Goal: Transaction & Acquisition: Purchase product/service

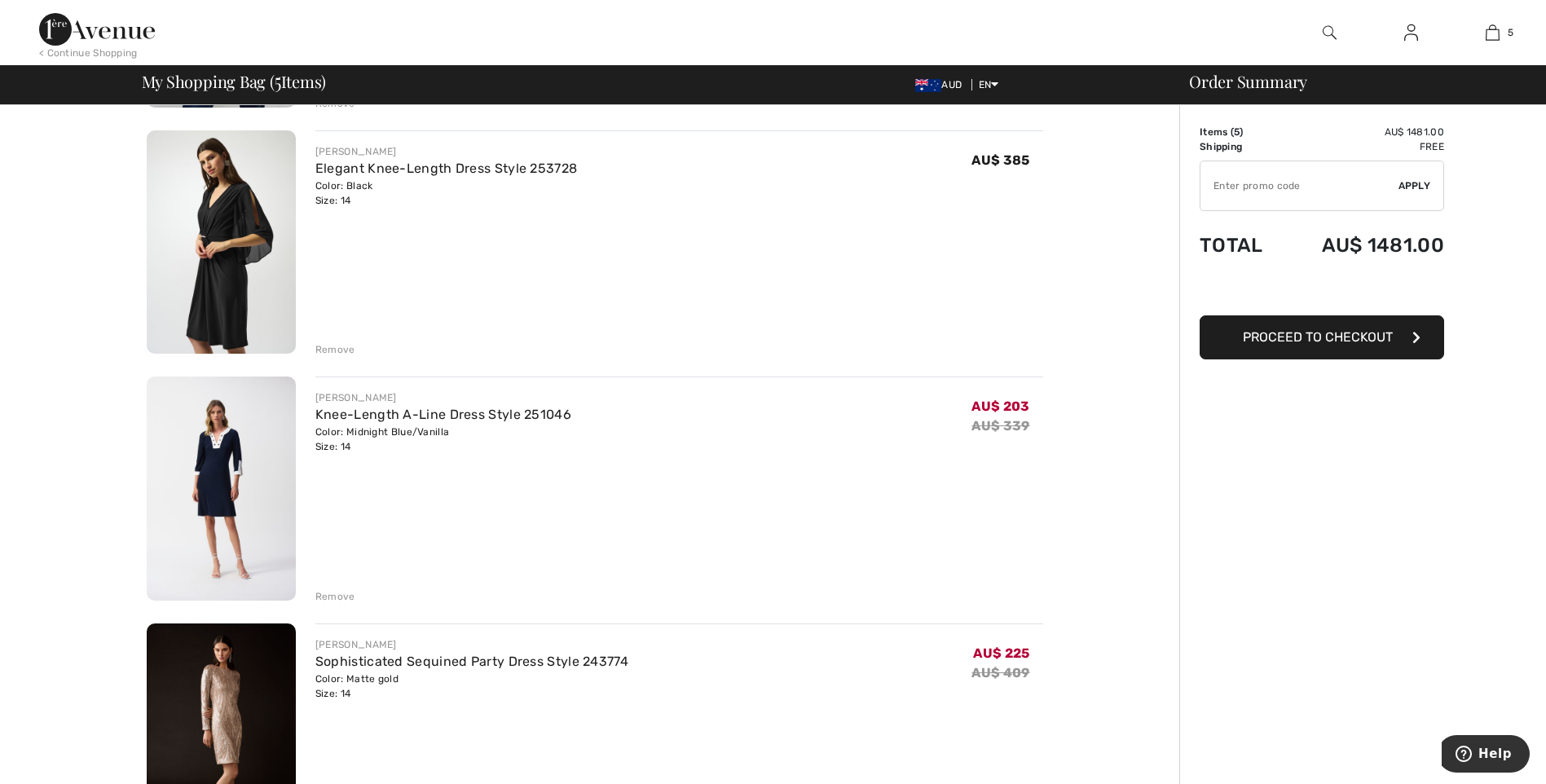
scroll to position [652, 0]
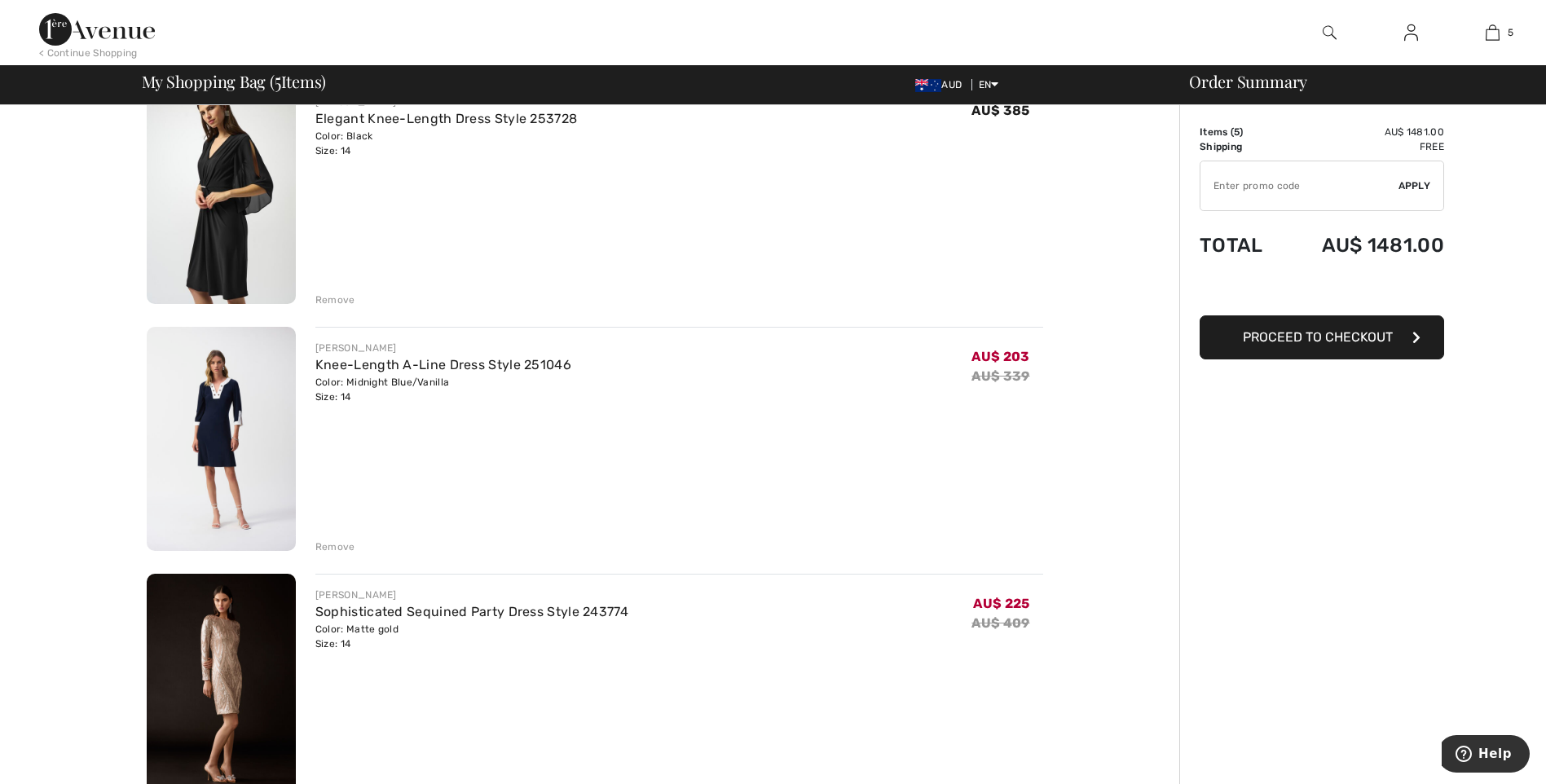
click at [219, 675] on img at bounding box center [221, 684] width 149 height 224
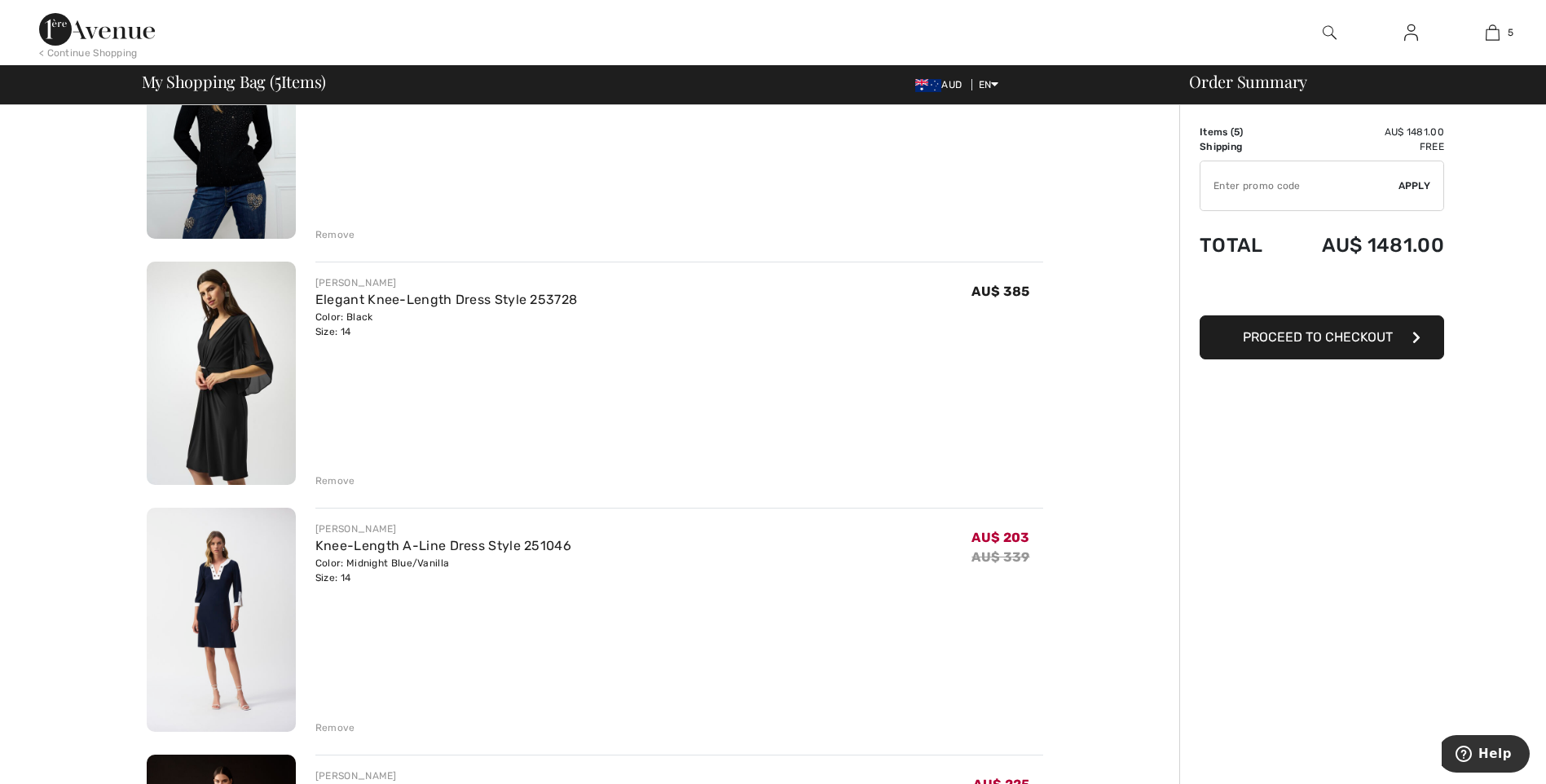
scroll to position [244, 0]
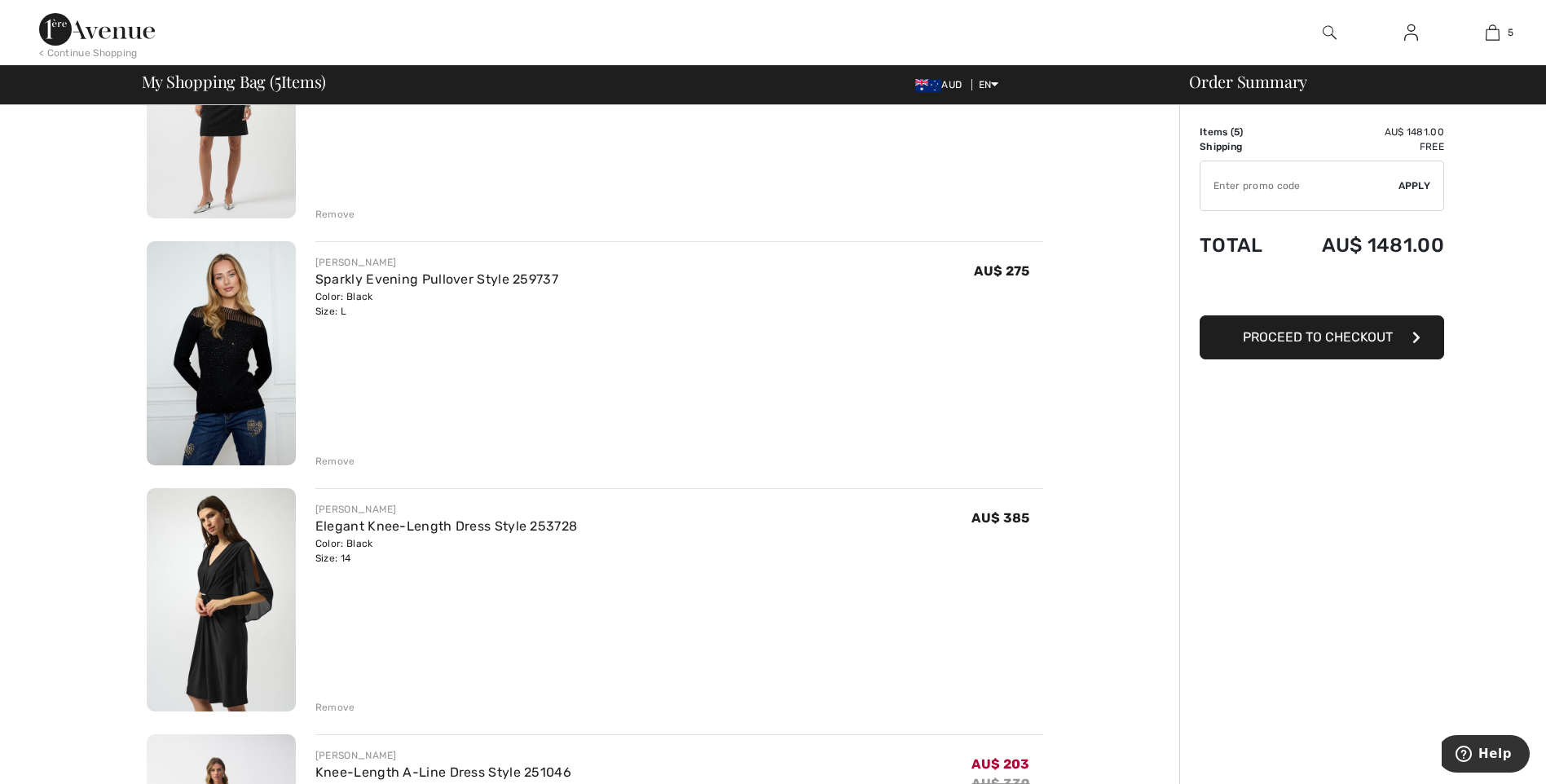
click at [216, 611] on img at bounding box center [221, 599] width 149 height 224
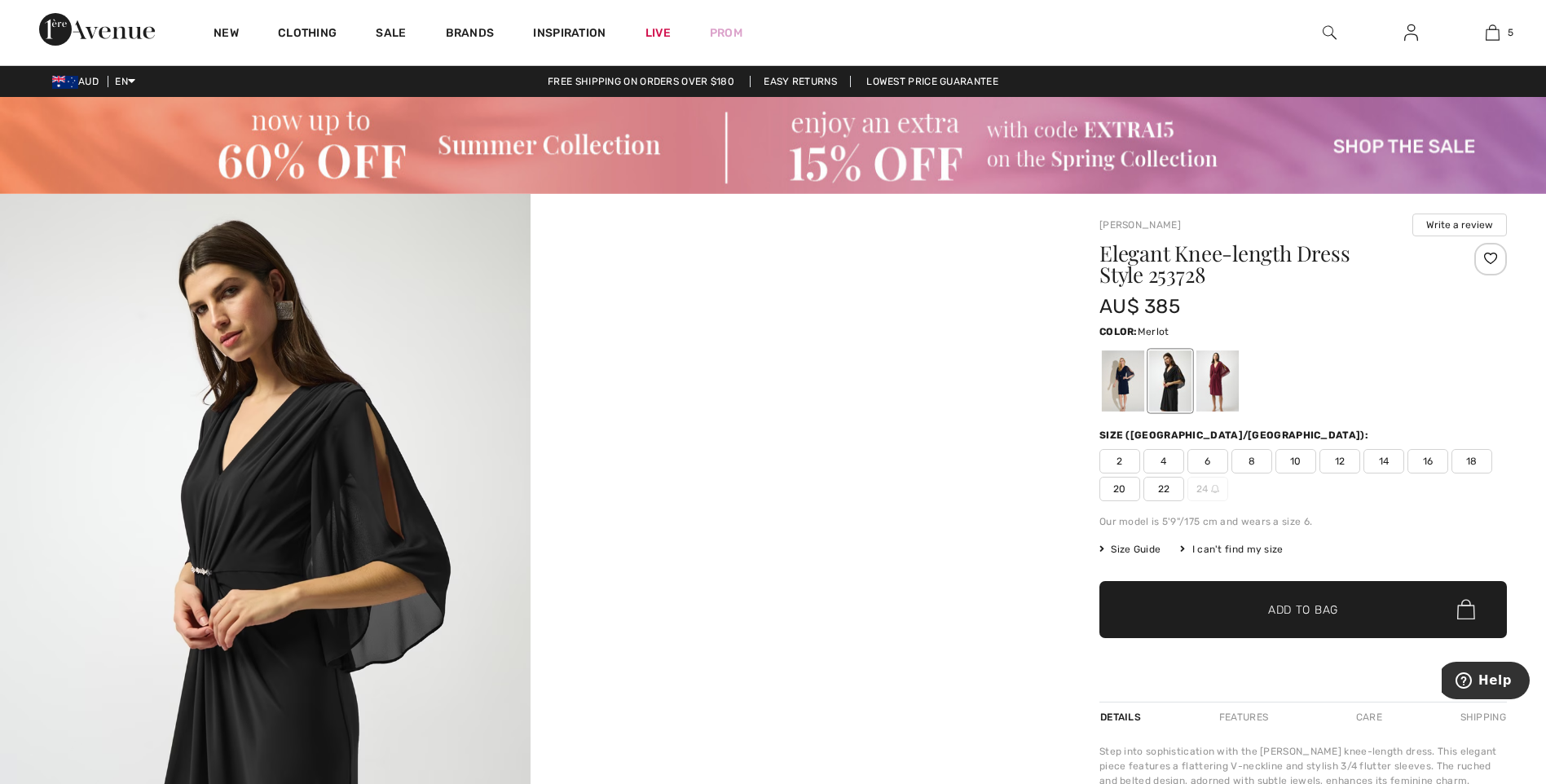
click at [1226, 387] on div at bounding box center [1217, 381] width 42 height 62
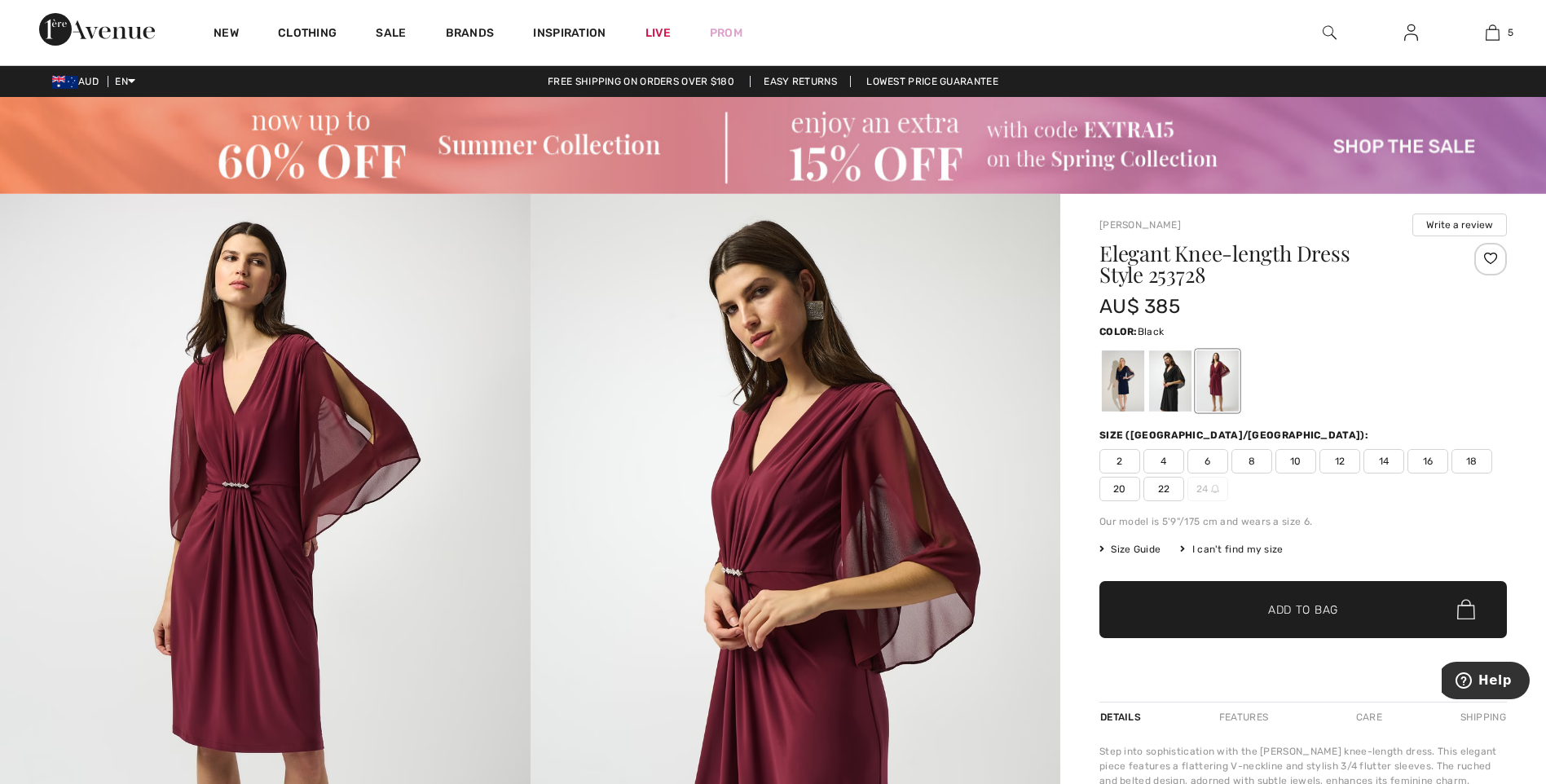
click at [1162, 394] on div at bounding box center [1170, 381] width 42 height 62
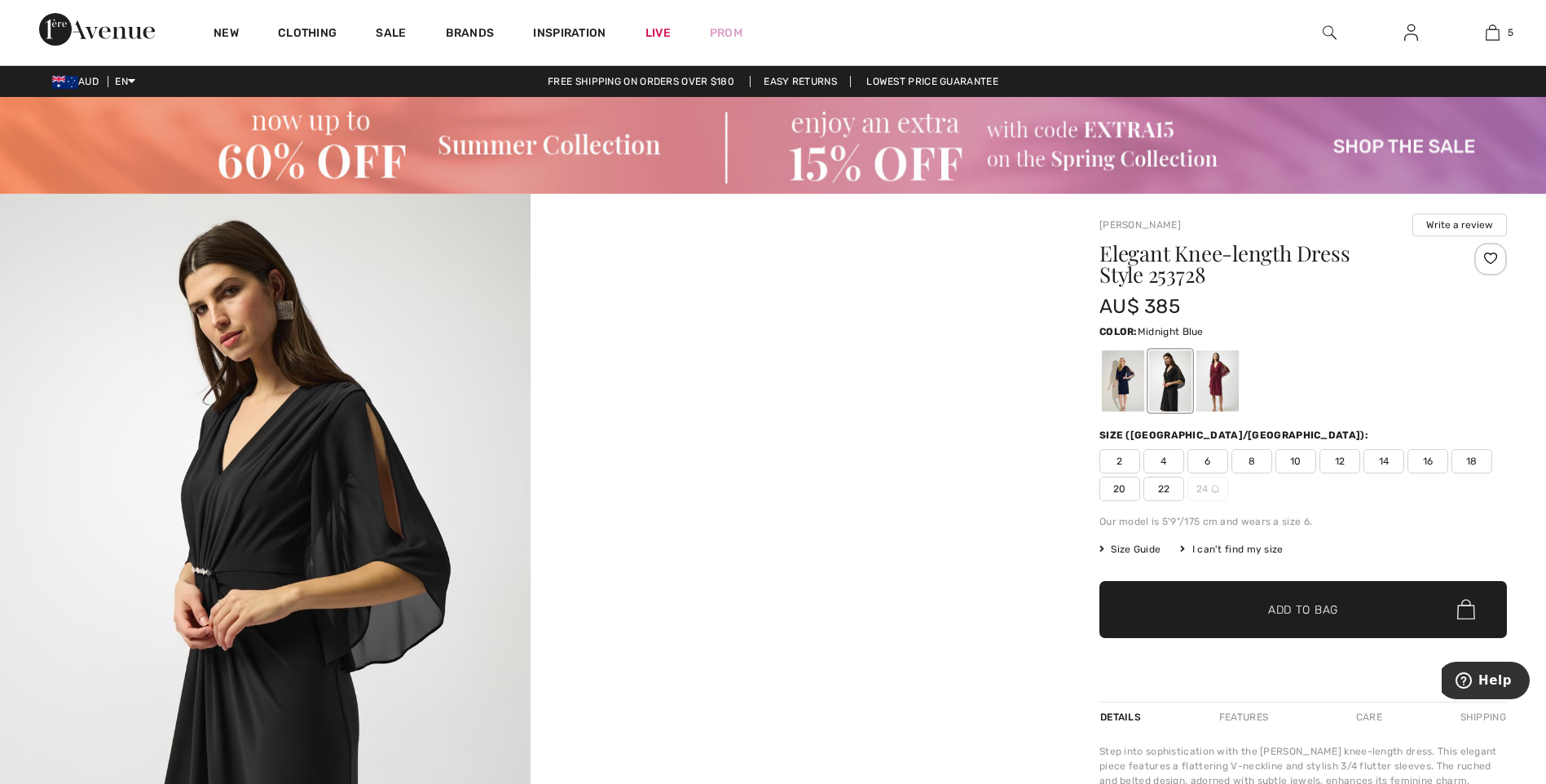
click at [1123, 388] on div at bounding box center [1122, 381] width 42 height 62
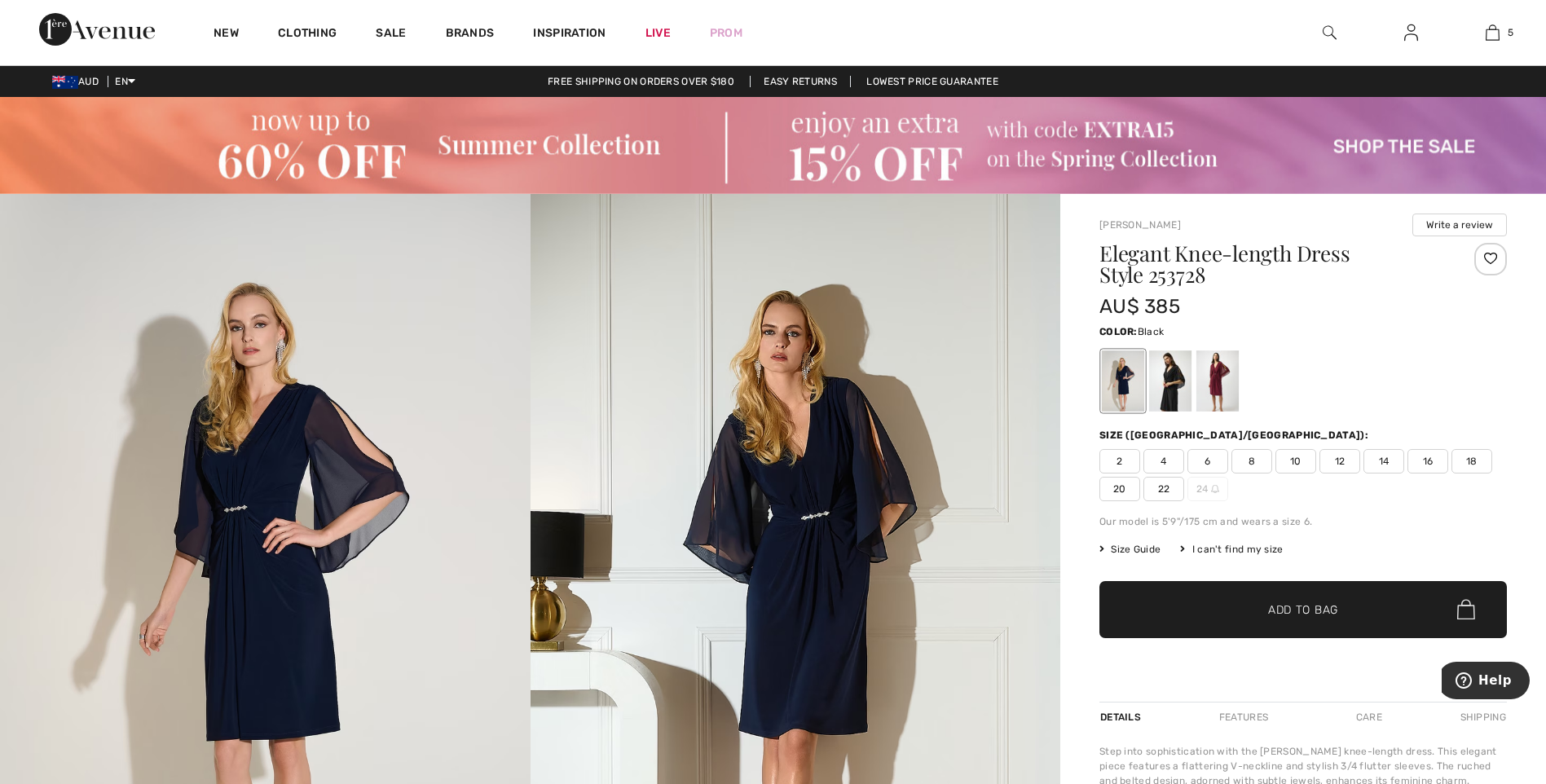
click at [1182, 379] on div at bounding box center [1170, 381] width 42 height 62
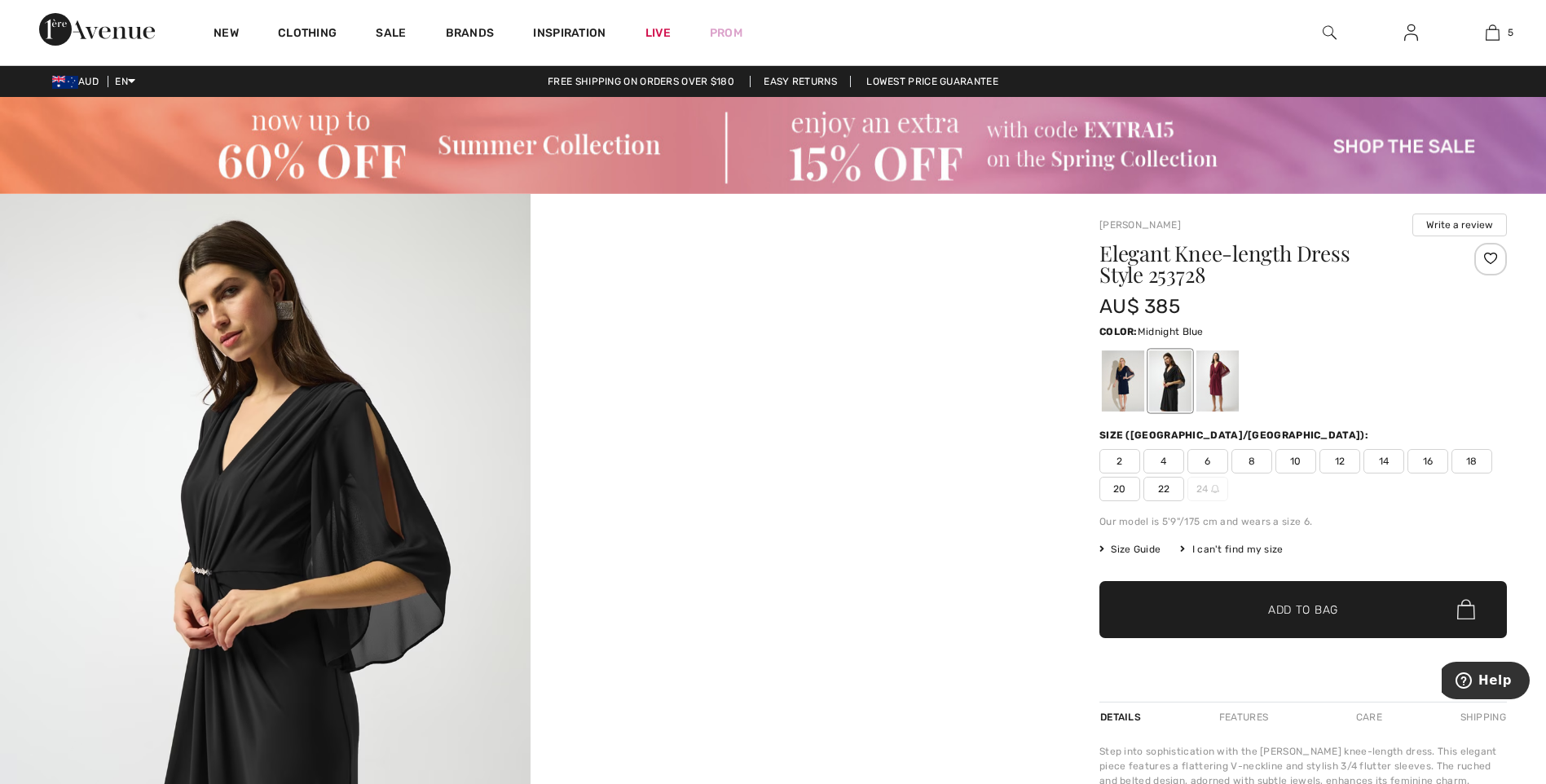
click at [1107, 362] on div at bounding box center [1122, 381] width 42 height 62
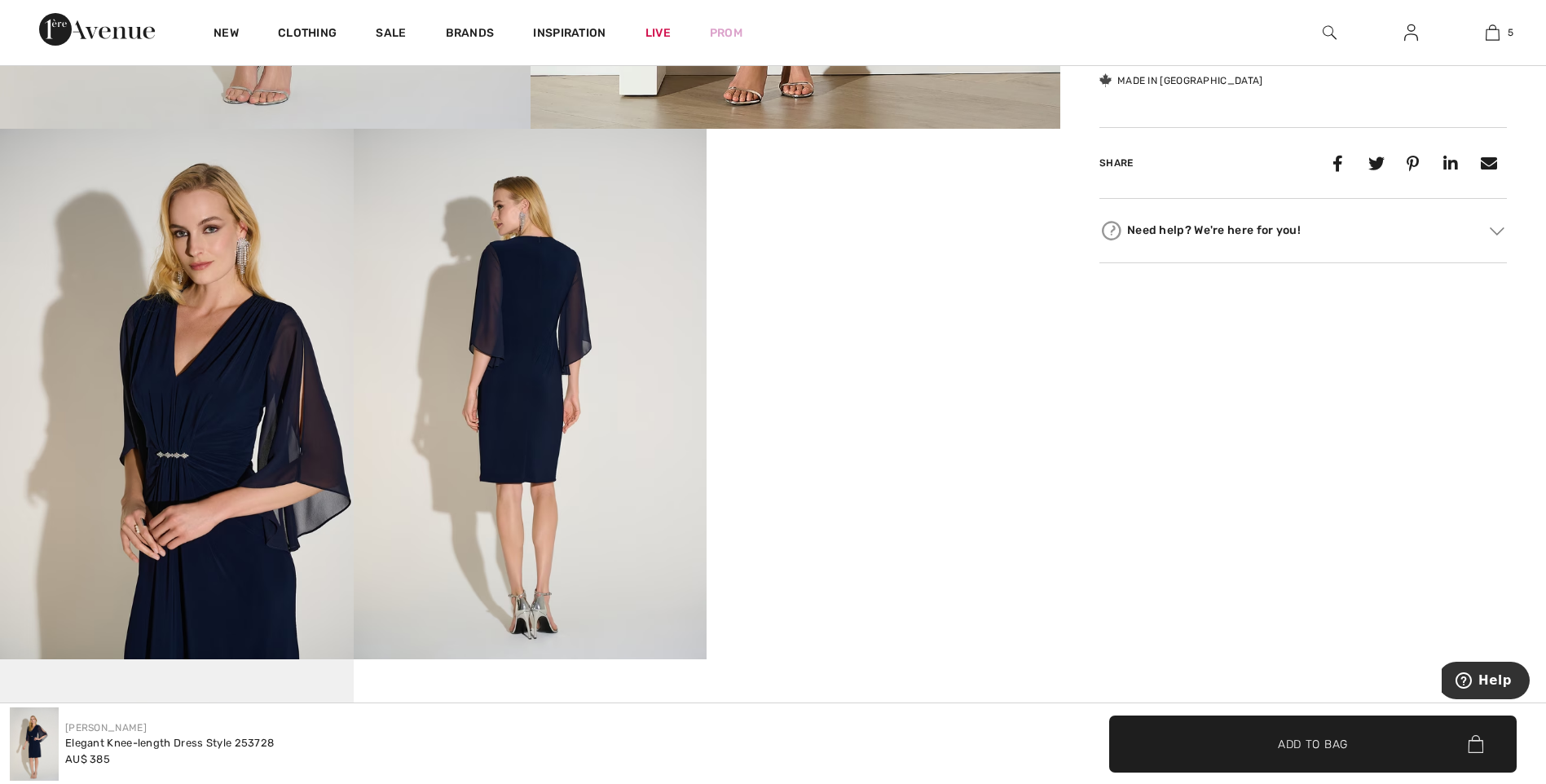
scroll to position [896, 0]
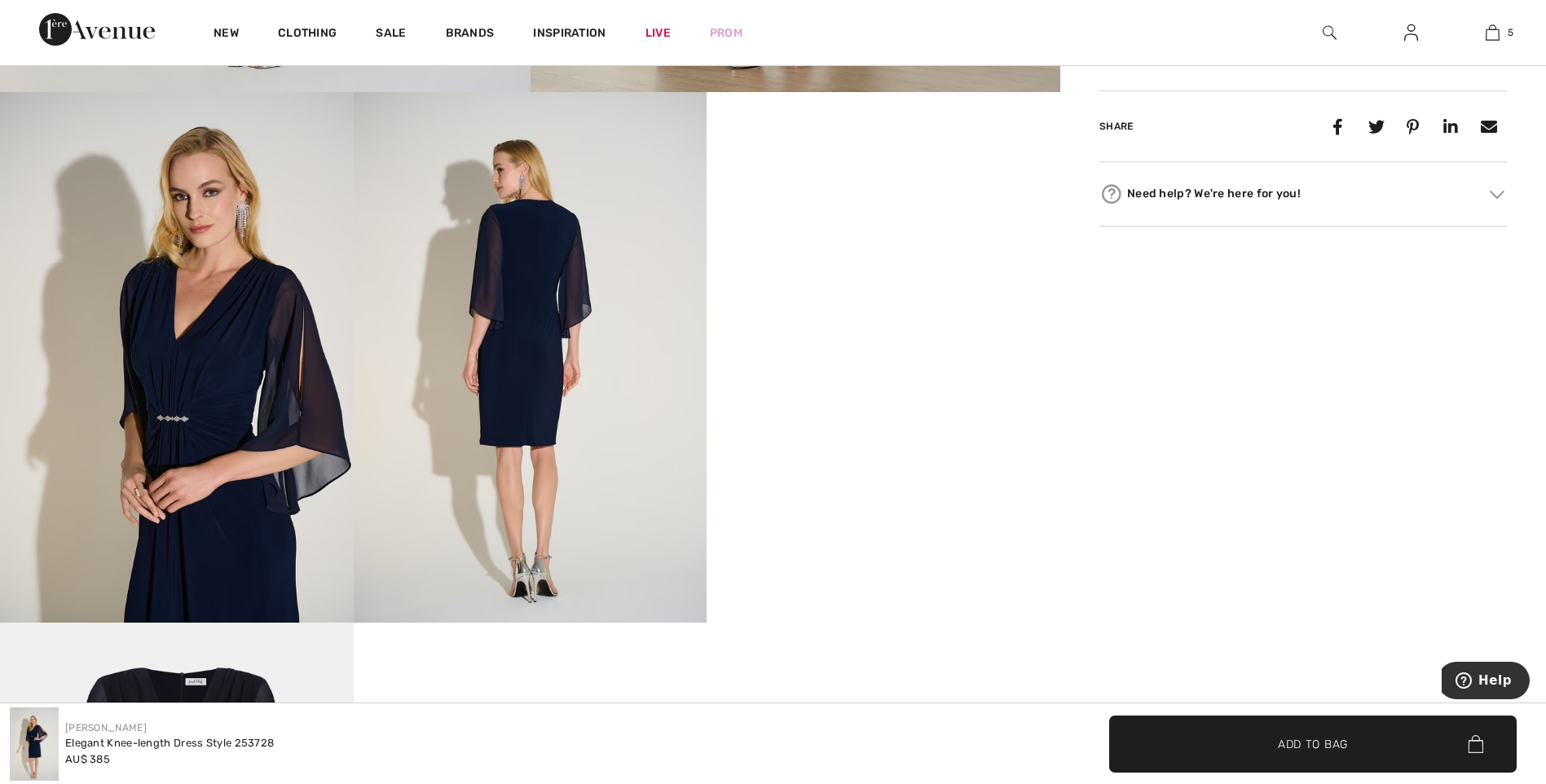
click at [511, 392] on img at bounding box center [530, 356] width 354 height 529
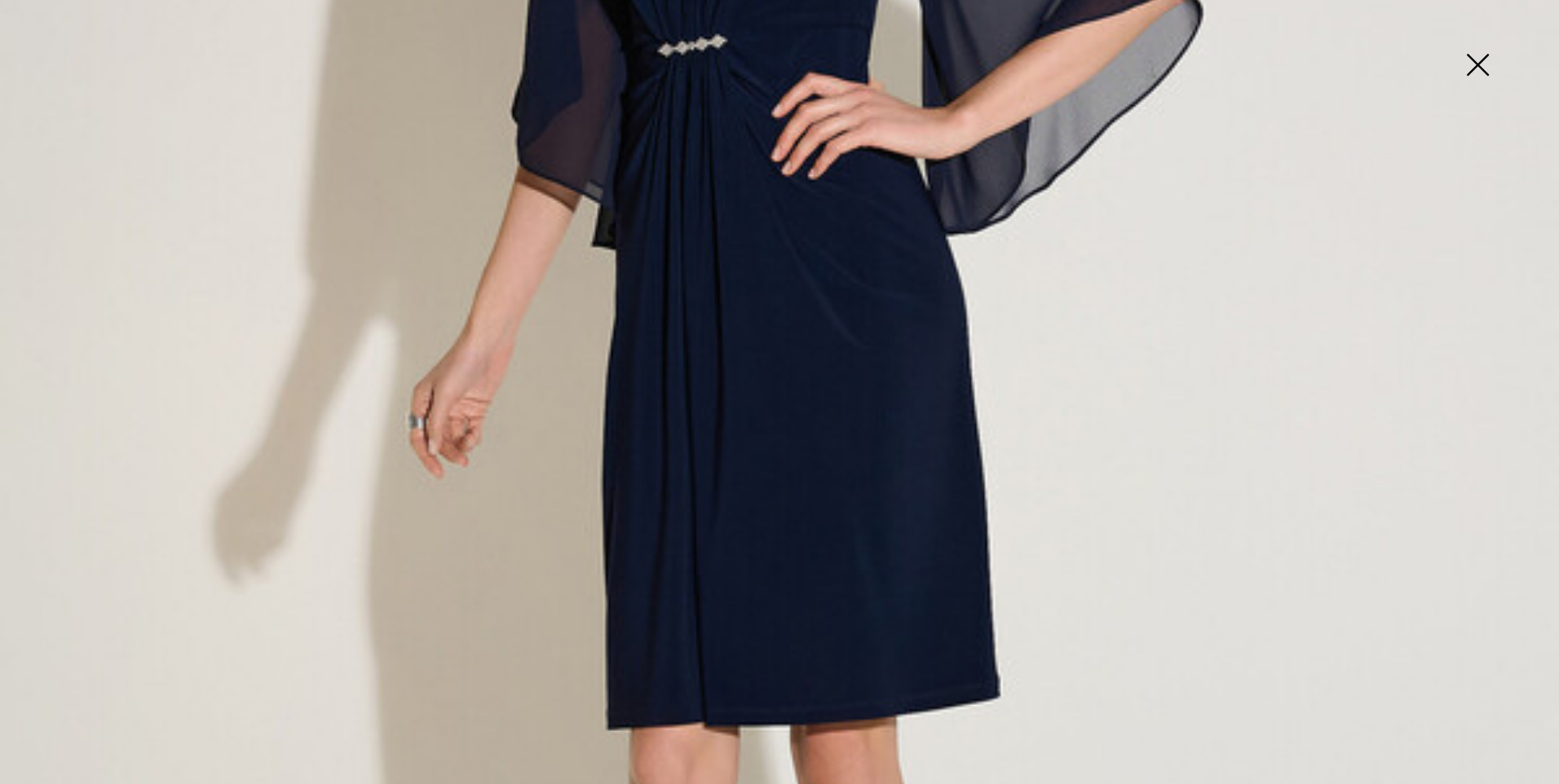
scroll to position [1140, 0]
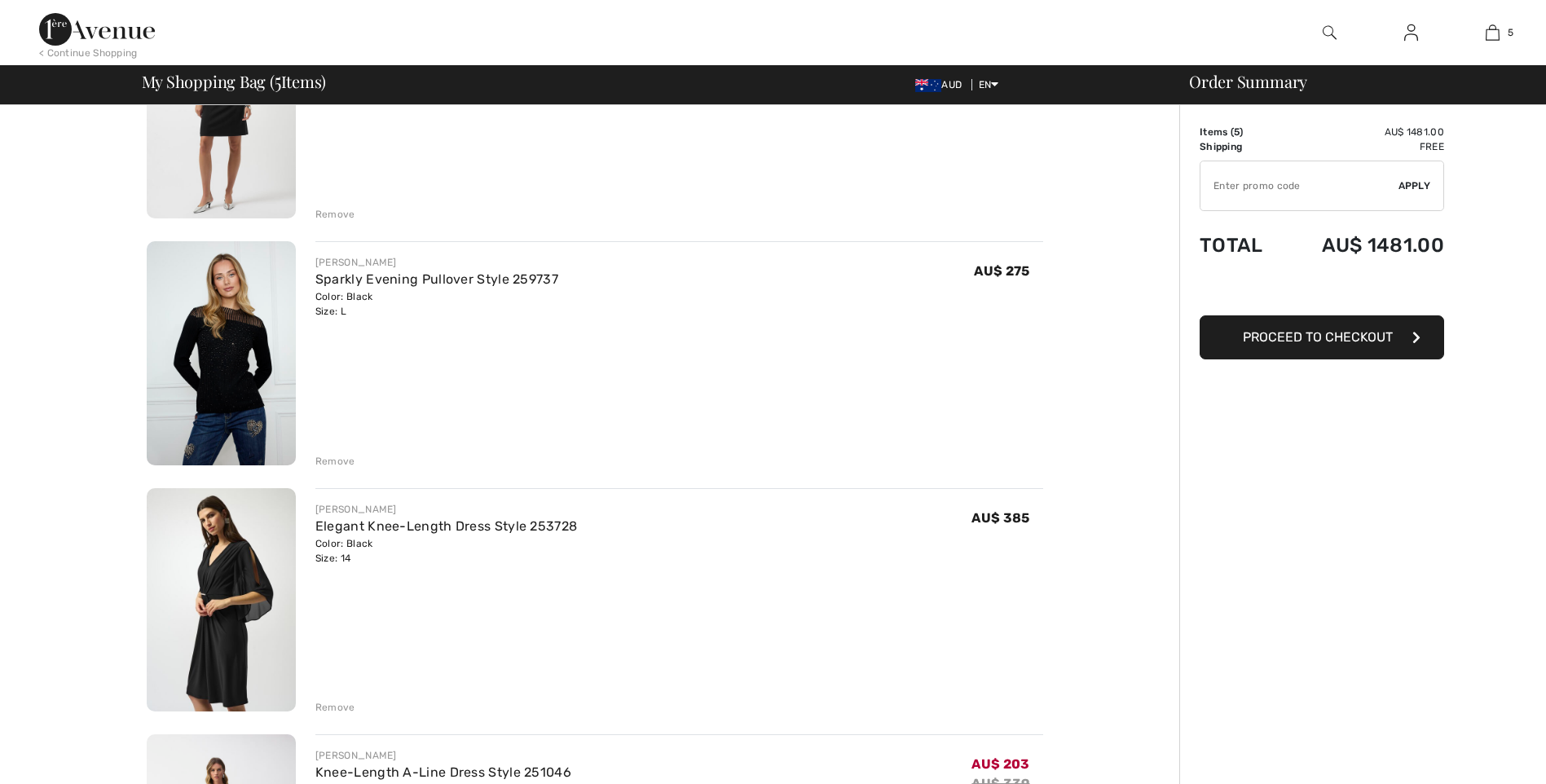
click at [224, 387] on img at bounding box center [221, 352] width 149 height 224
